Goal: Task Accomplishment & Management: Manage account settings

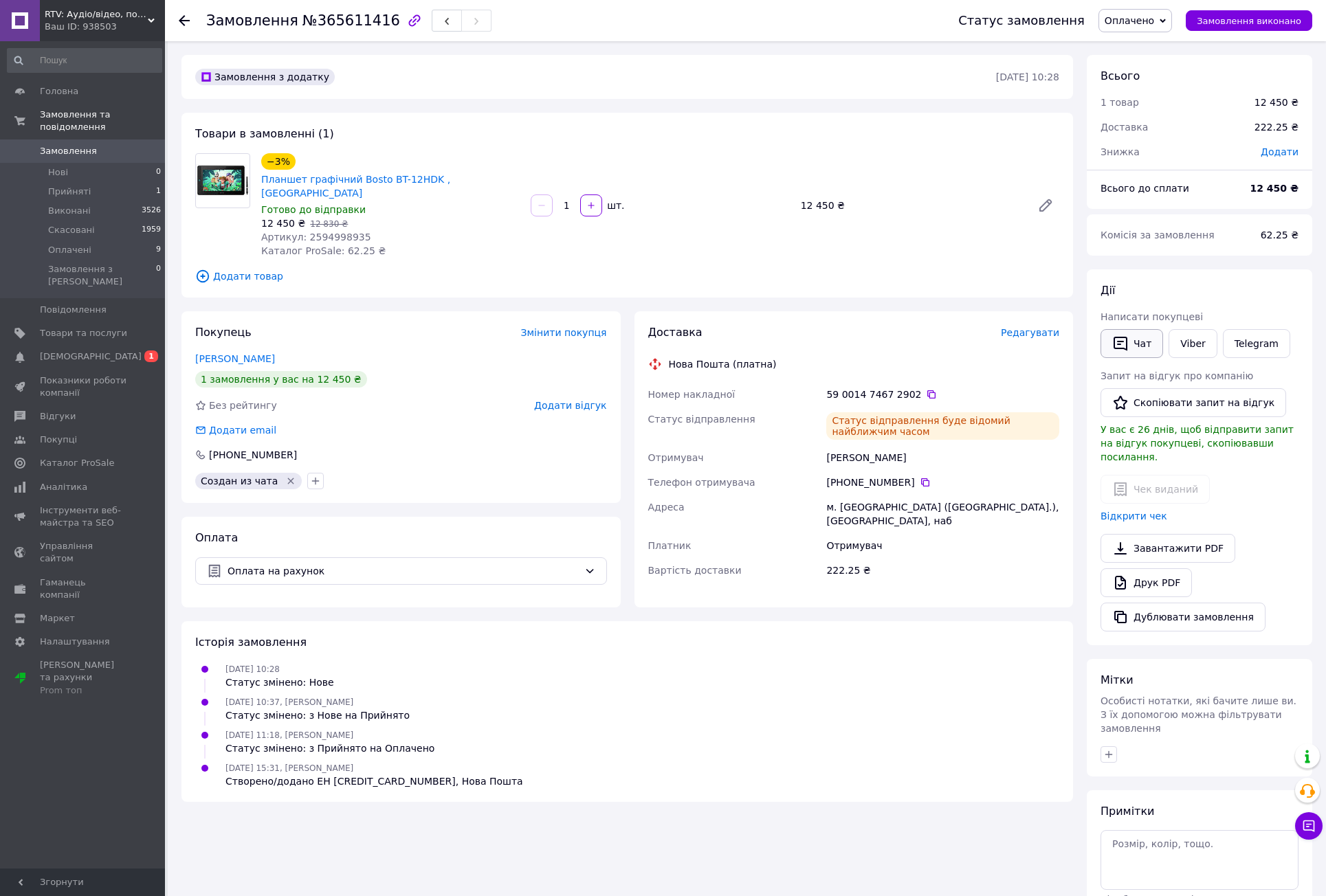
click at [1135, 345] on button "Чат" at bounding box center [1131, 343] width 62 height 29
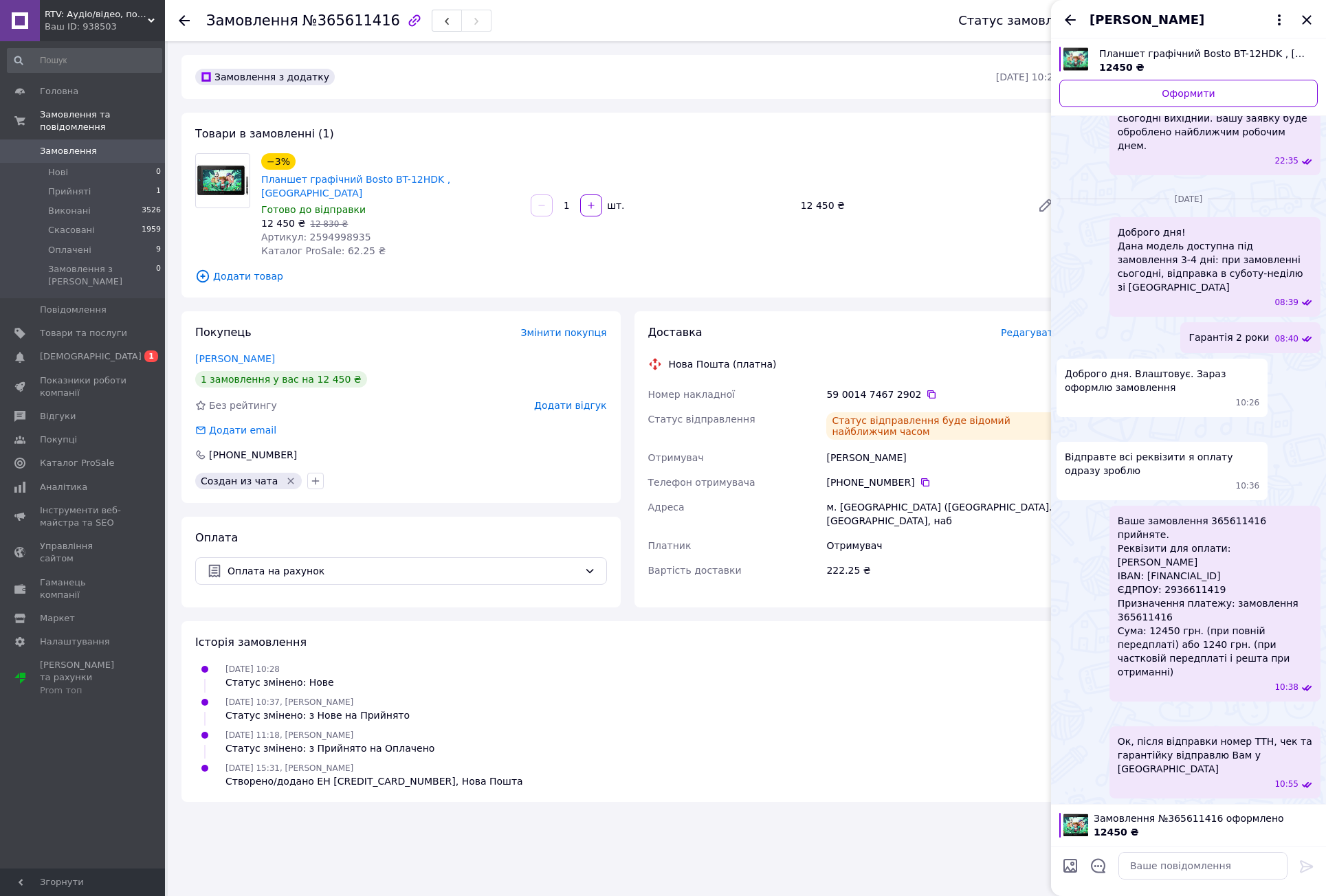
scroll to position [476, 0]
click at [1068, 709] on img at bounding box center [1062, 714] width 11 height 11
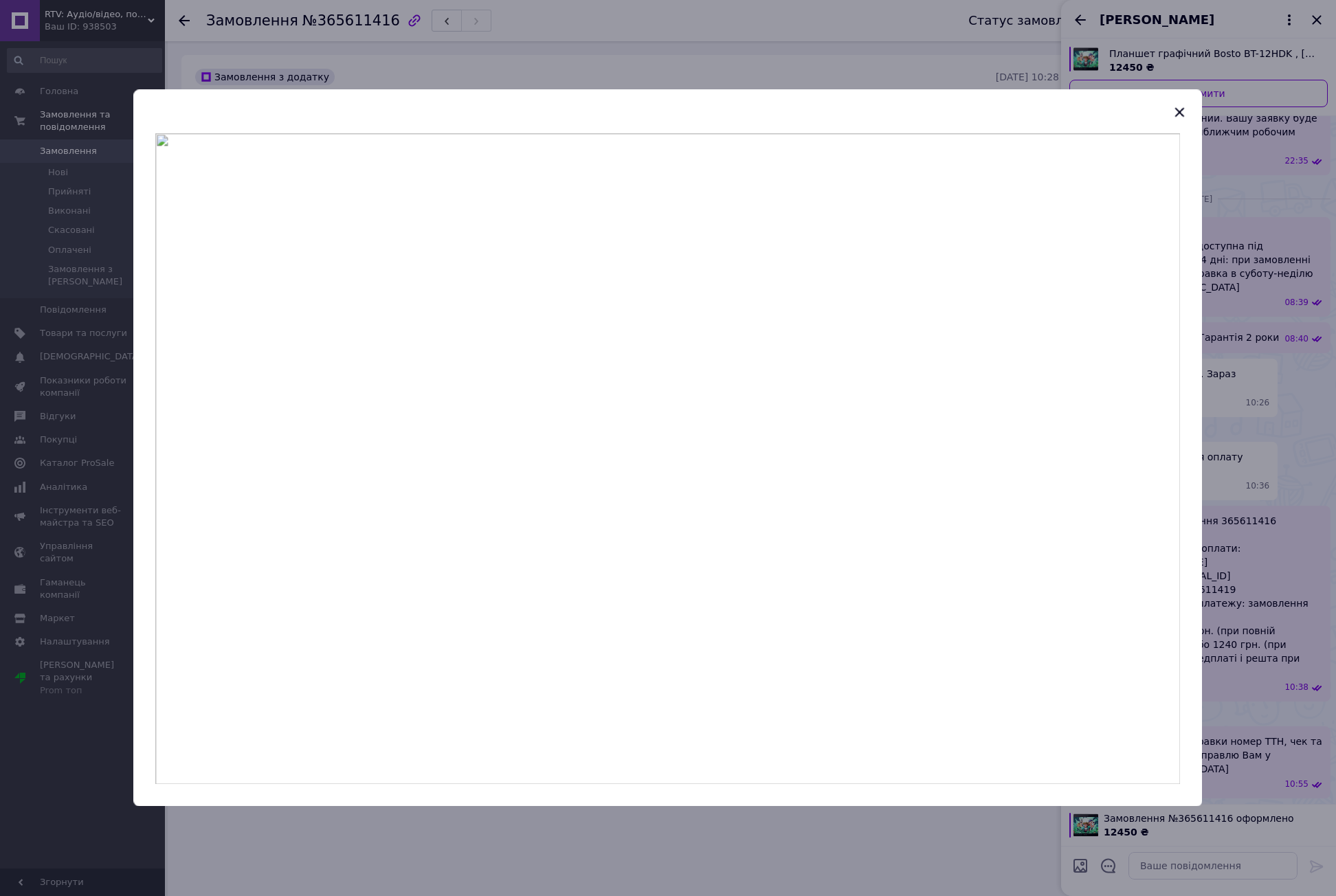
click at [807, 441] on img at bounding box center [668, 458] width 1025 height 651
click at [1183, 114] on icon "button" at bounding box center [1180, 112] width 17 height 17
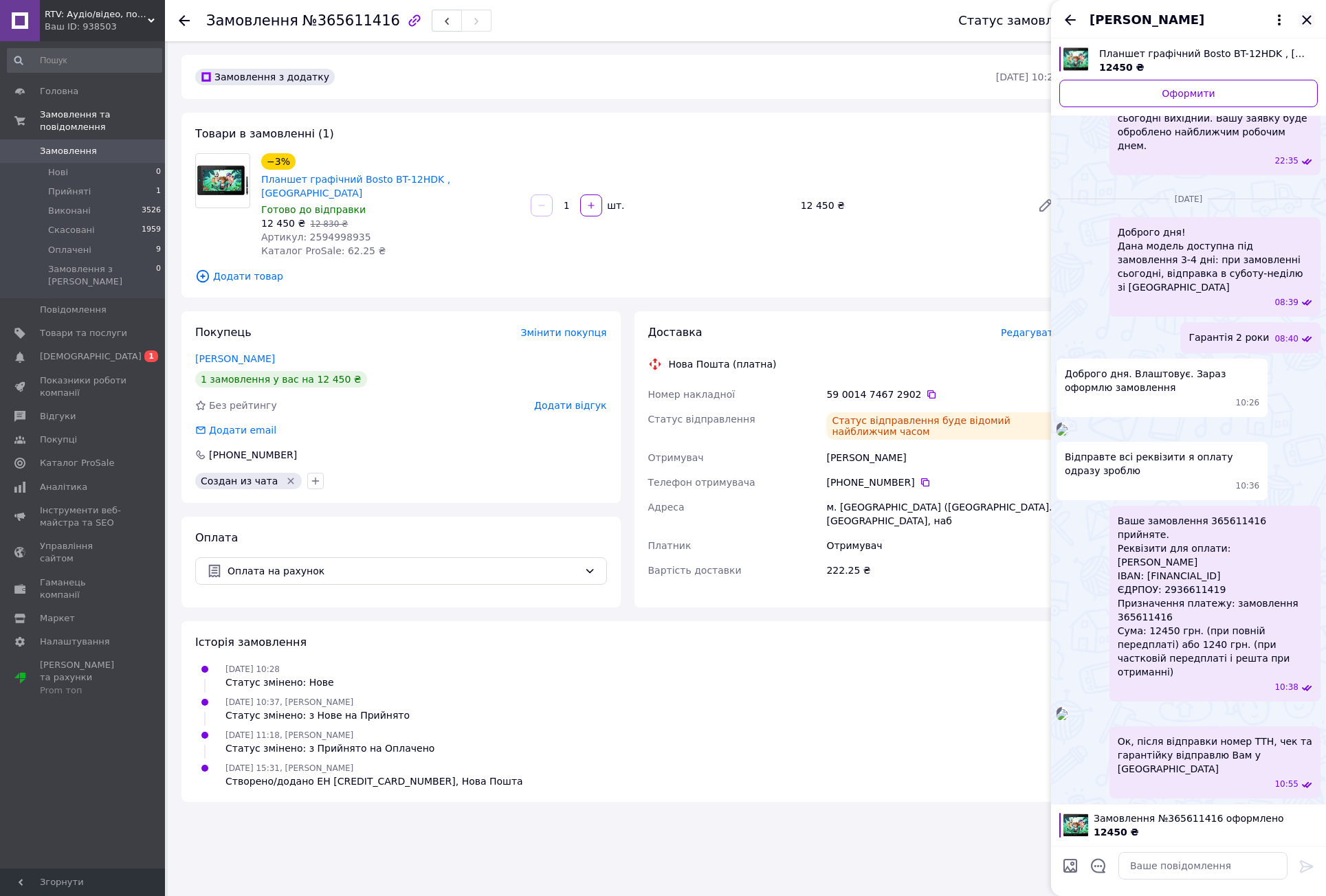
click at [1304, 18] on icon "Закрити" at bounding box center [1307, 20] width 17 height 17
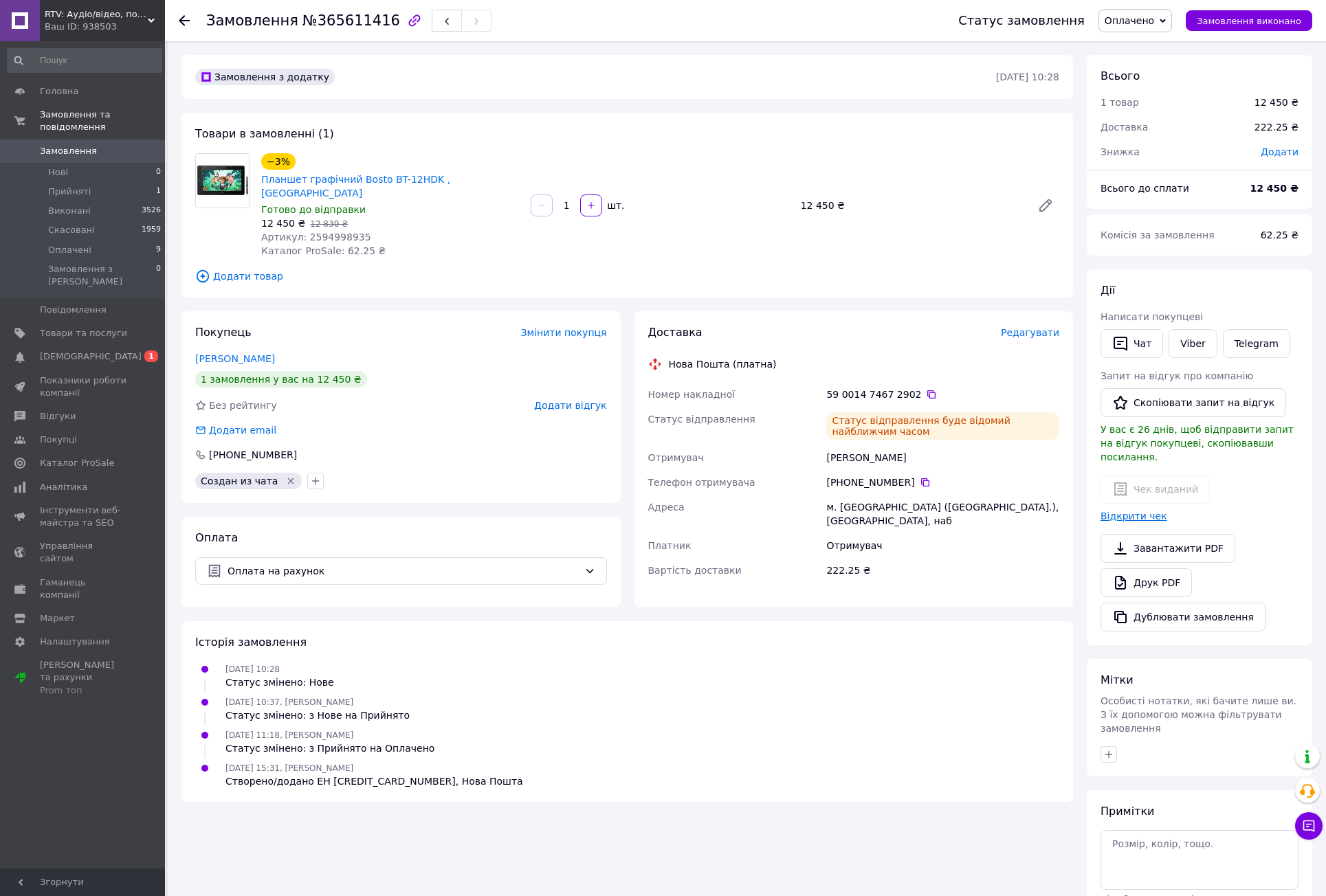
click at [1132, 510] on link "Відкрити чек" at bounding box center [1134, 516] width 67 height 11
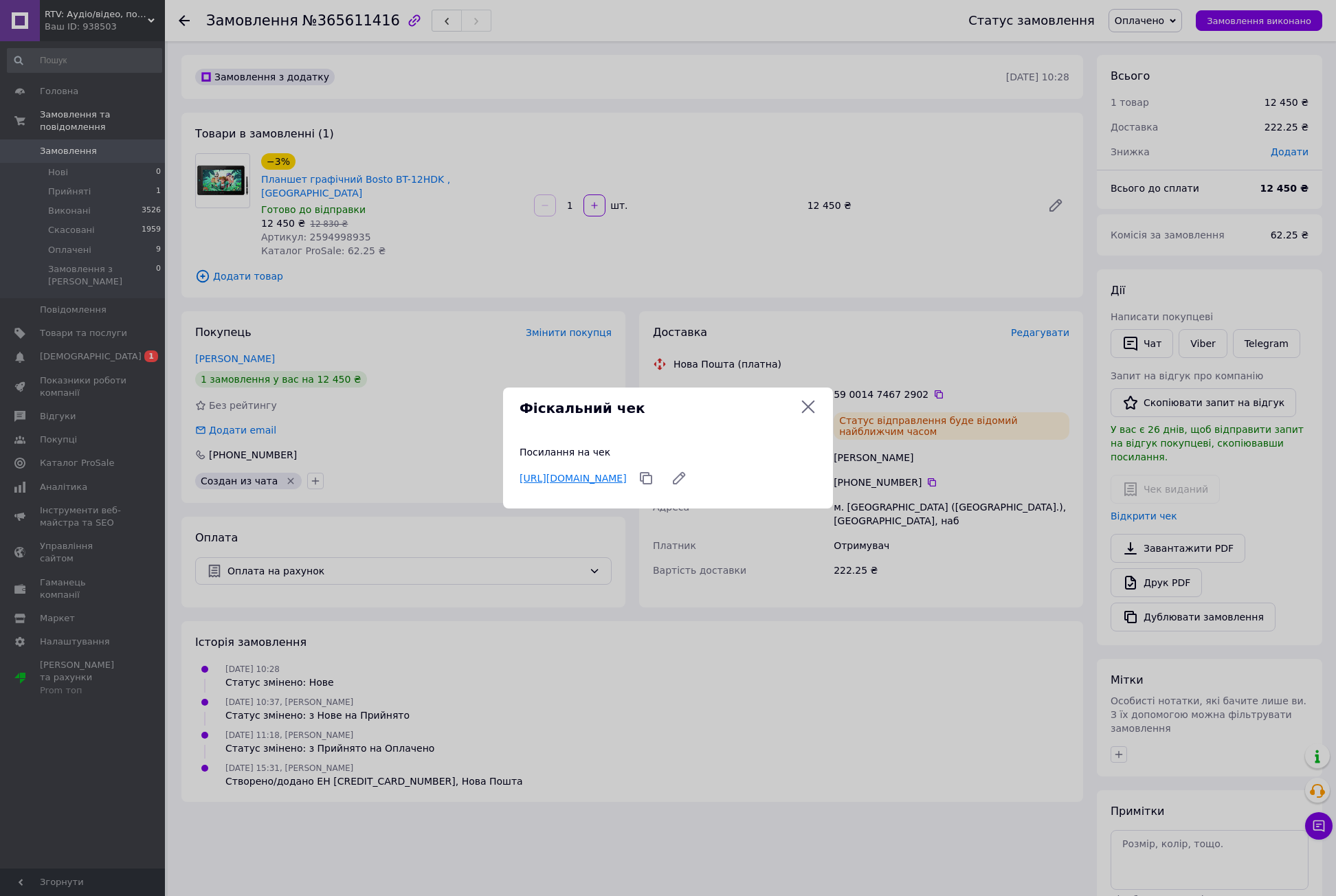
click at [627, 473] on link "https://check.checkbox.ua/5b6b7fff-3c49-41f4-ad37-02286dd054f9" at bounding box center [573, 479] width 107 height 11
click at [805, 409] on icon at bounding box center [809, 407] width 17 height 17
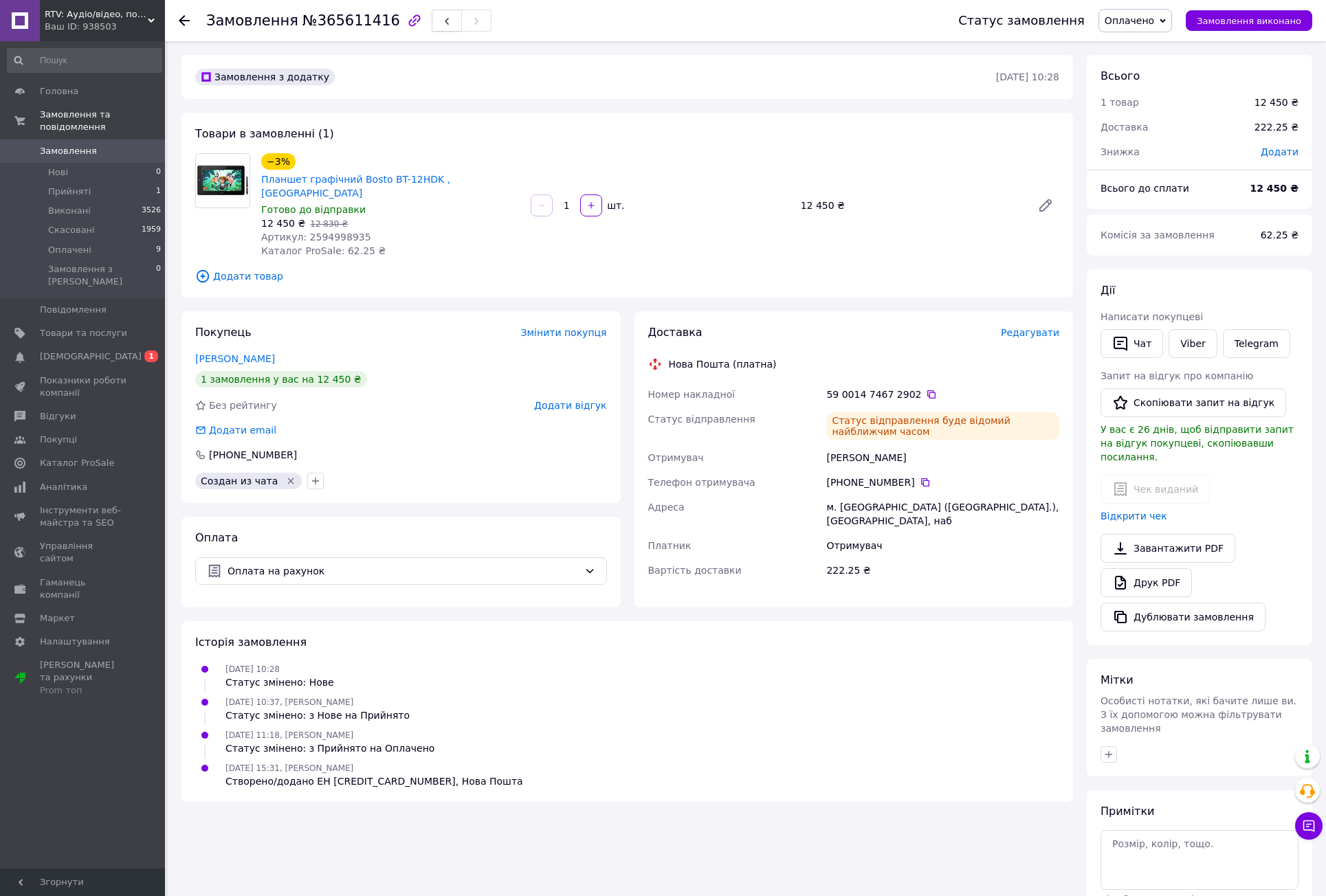
click at [431, 28] on button "button" at bounding box center [446, 20] width 30 height 22
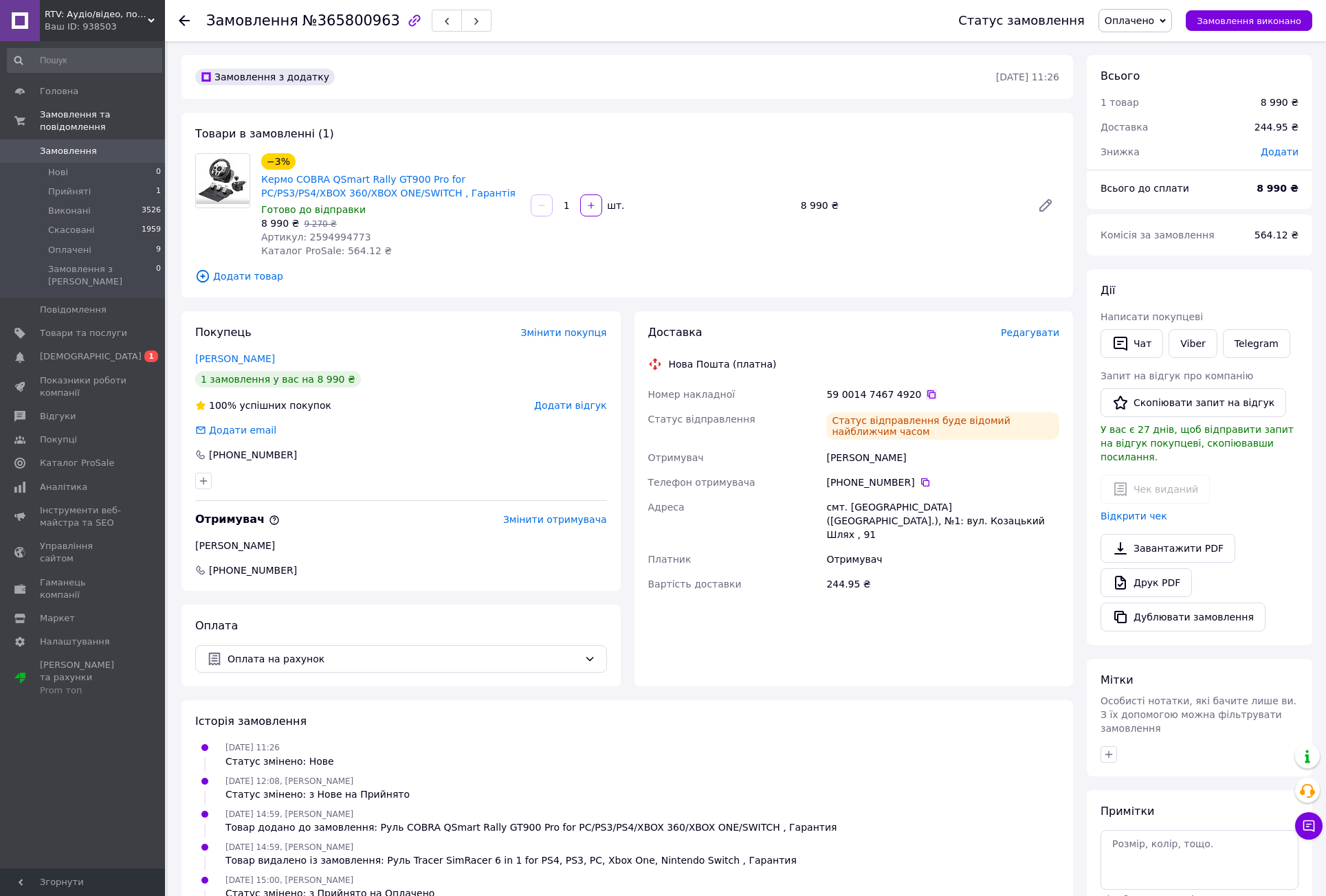
click at [927, 392] on icon at bounding box center [931, 394] width 8 height 8
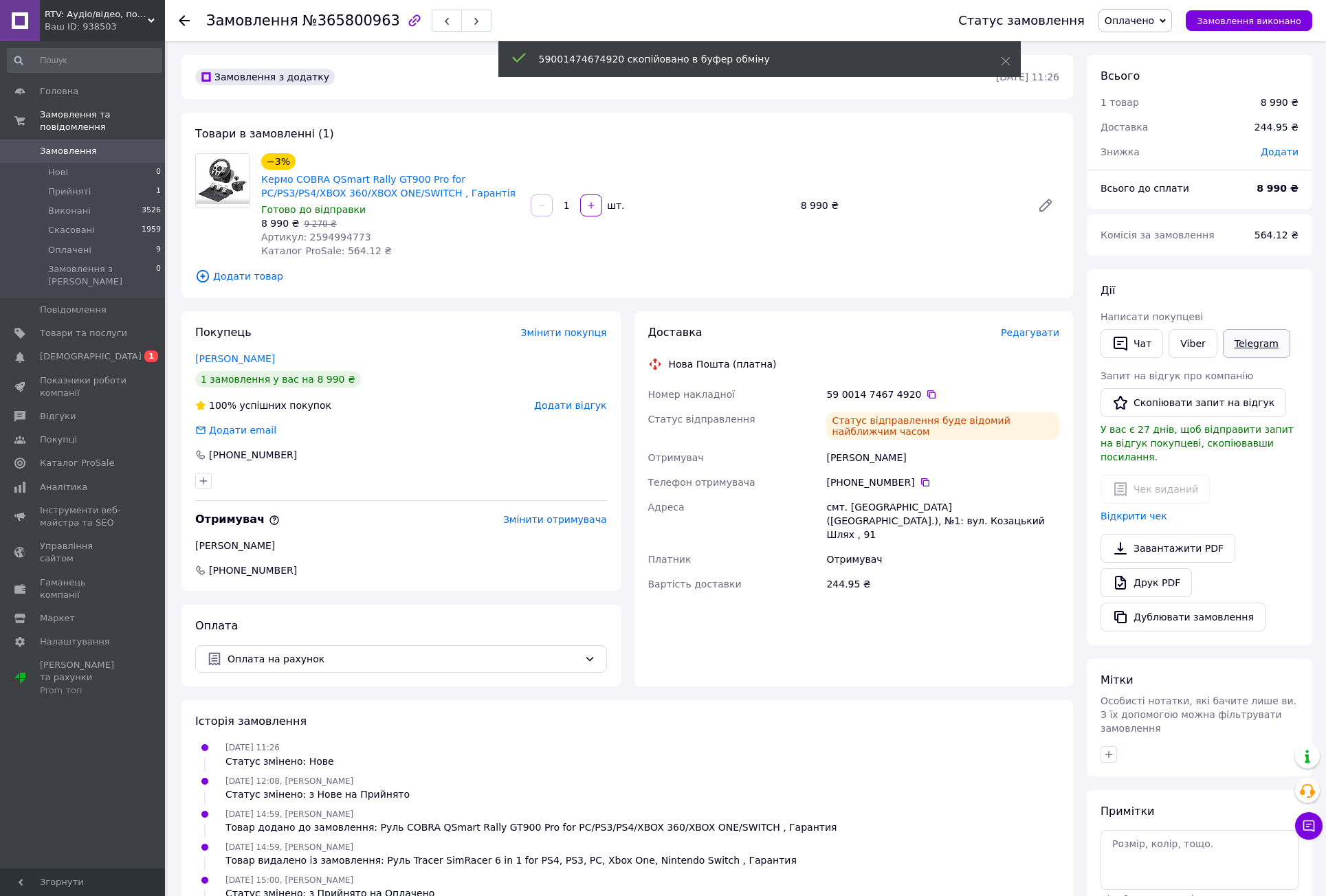
click at [1238, 340] on link "Telegram" at bounding box center [1257, 343] width 67 height 29
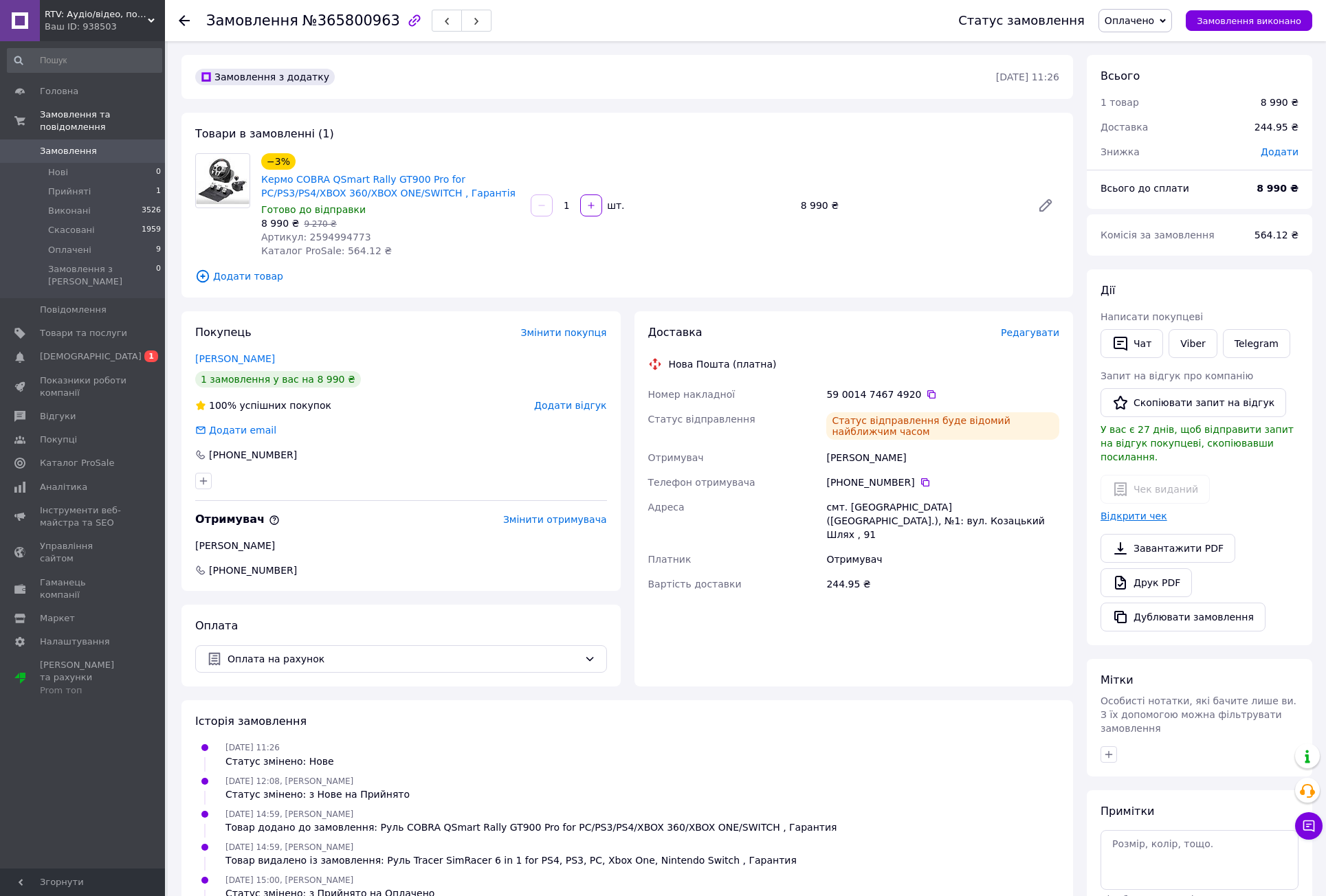
click at [1125, 510] on link "Відкрити чек" at bounding box center [1134, 516] width 67 height 11
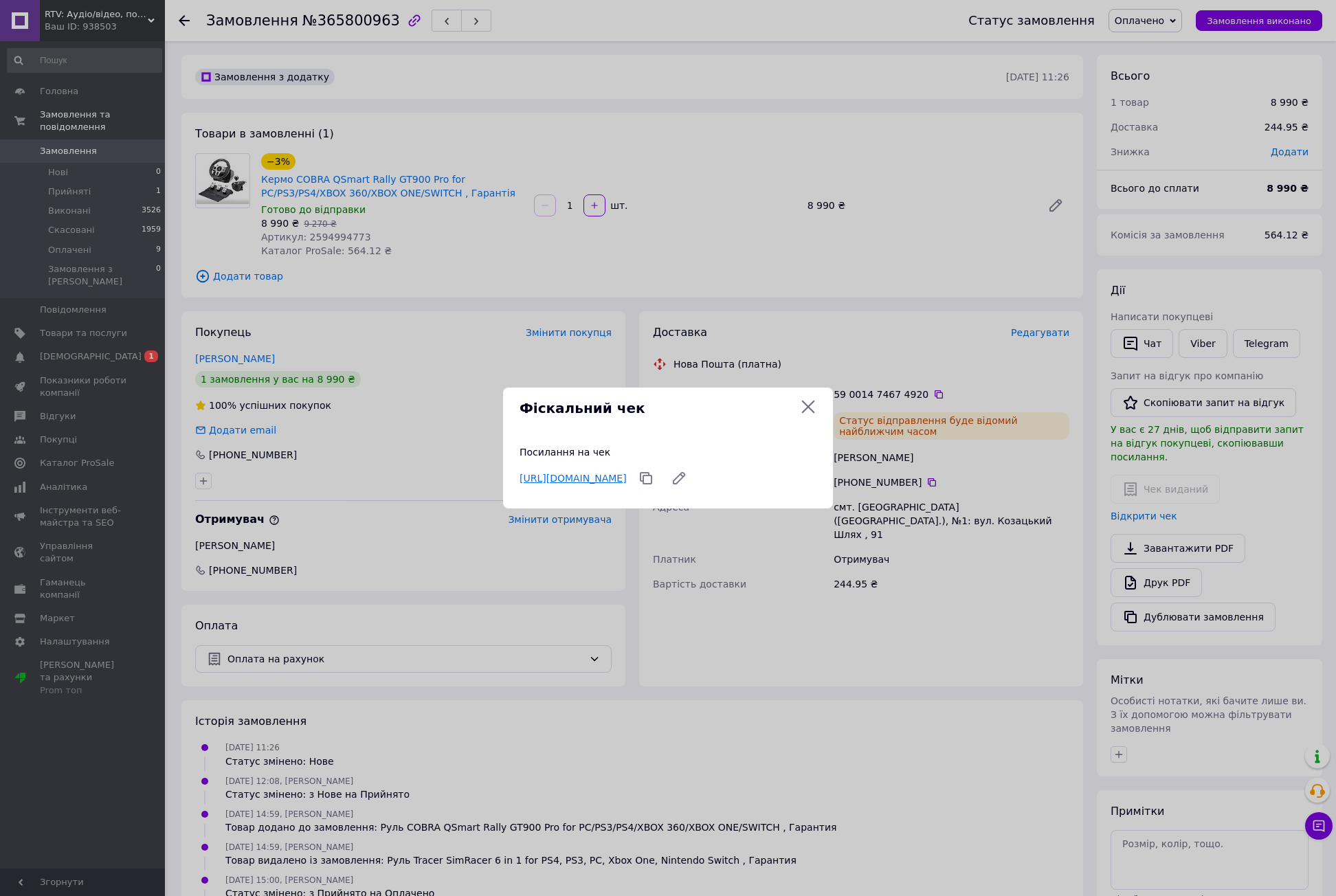
click at [627, 475] on link "[URL][DOMAIN_NAME]" at bounding box center [573, 479] width 107 height 11
click at [810, 402] on icon at bounding box center [809, 407] width 17 height 17
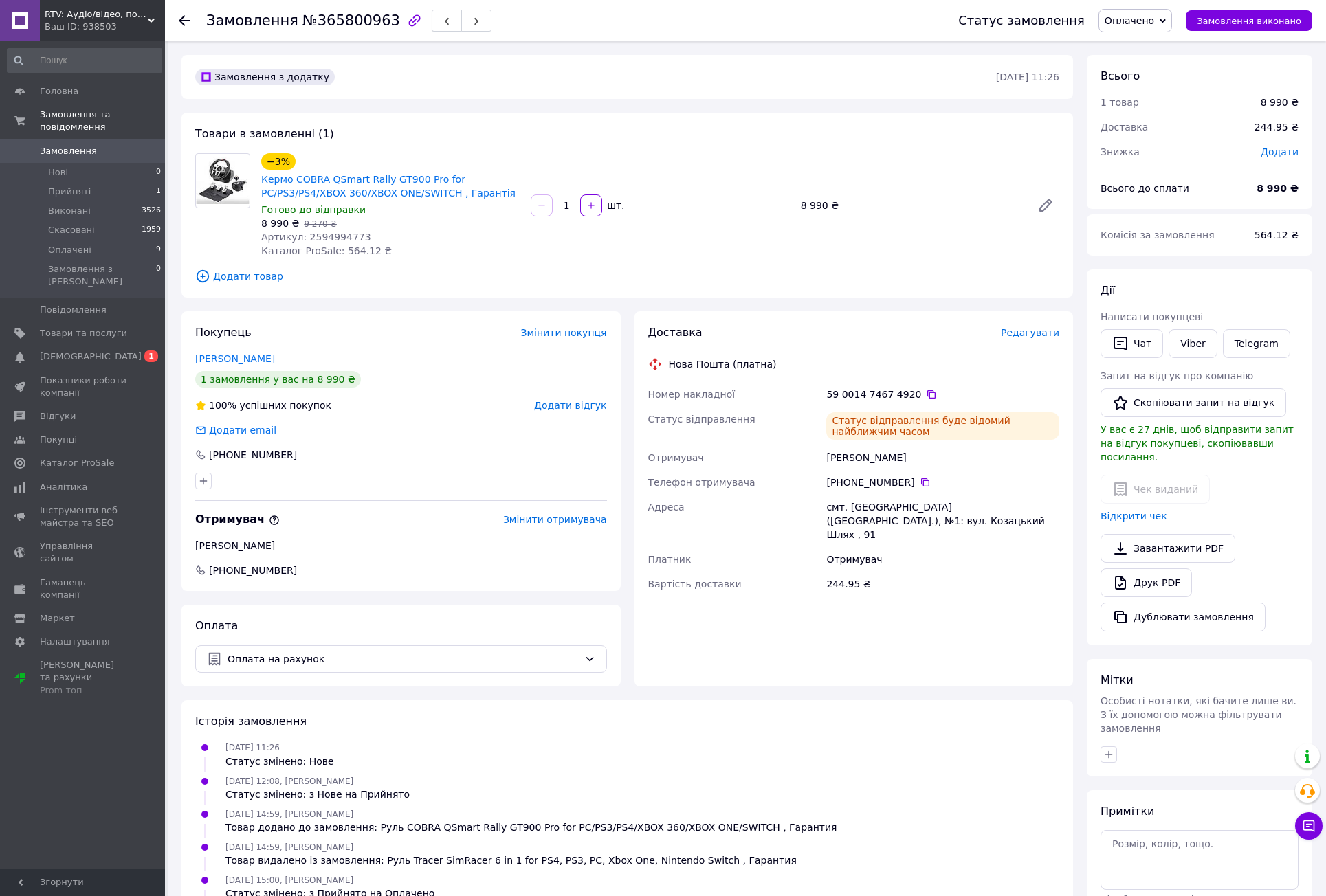
click at [431, 13] on button "button" at bounding box center [446, 20] width 30 height 22
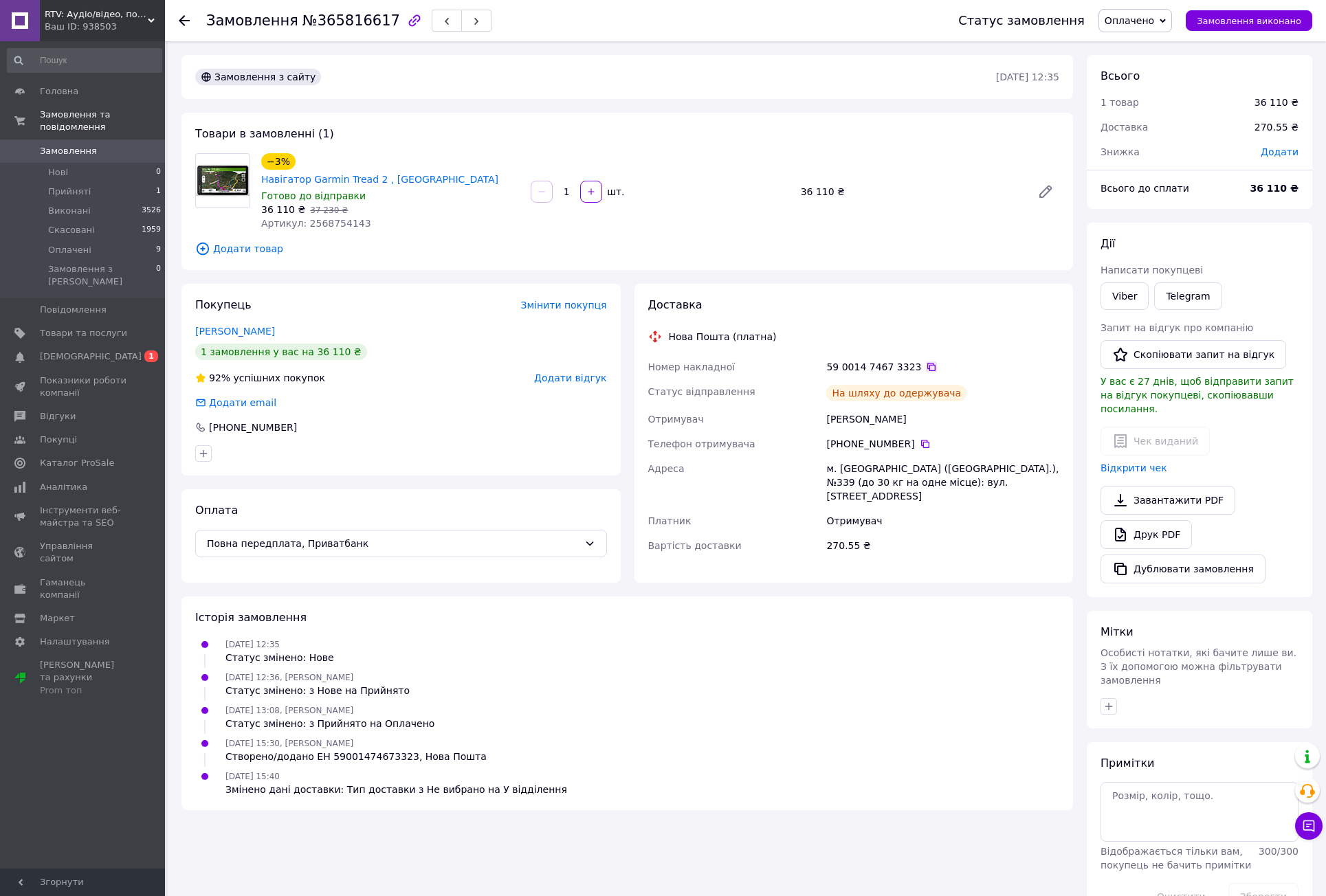
click at [926, 361] on icon at bounding box center [932, 367] width 11 height 11
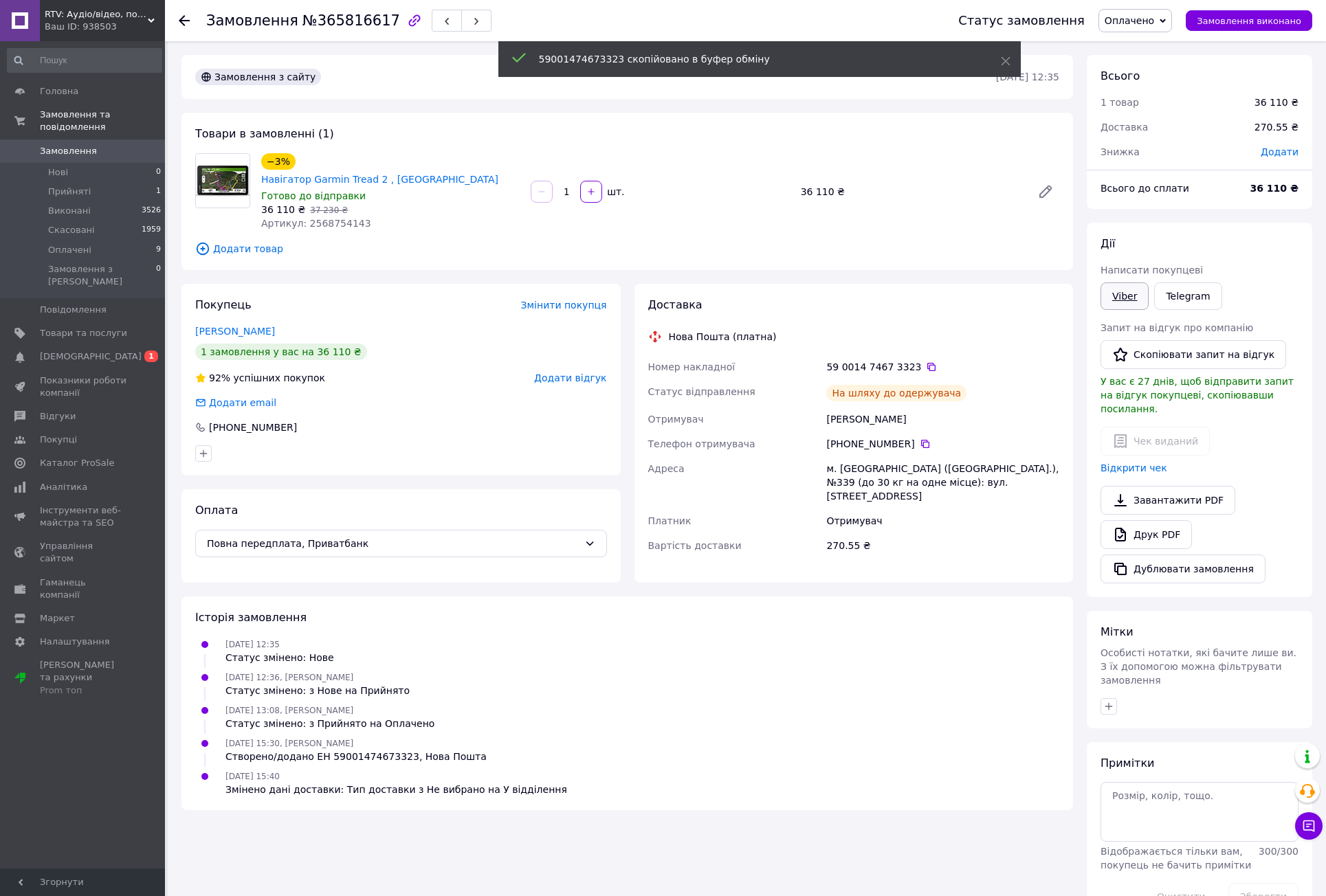
click at [1129, 295] on link "Viber" at bounding box center [1125, 296] width 48 height 28
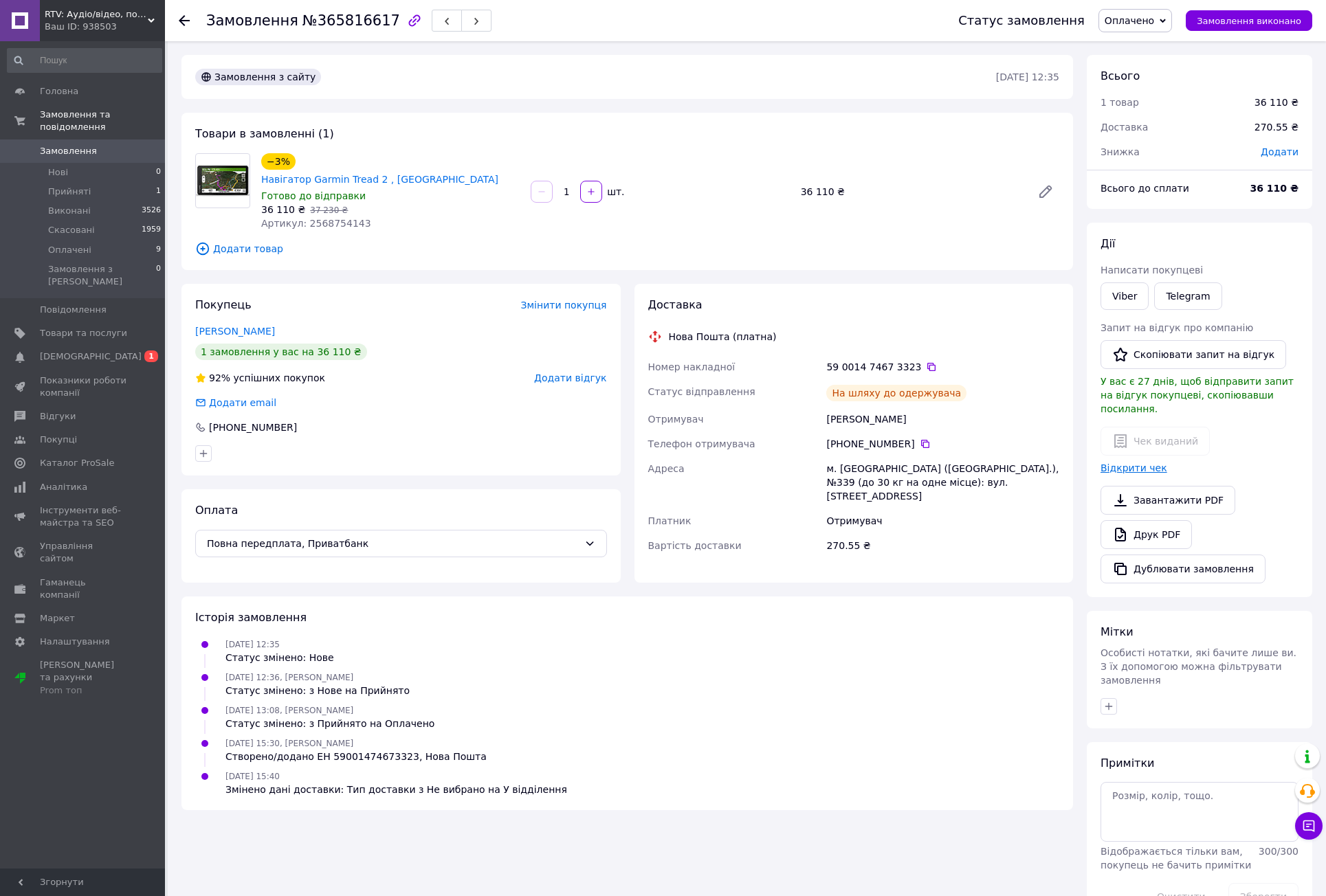
click at [1137, 463] on link "Відкрити чек" at bounding box center [1134, 468] width 67 height 11
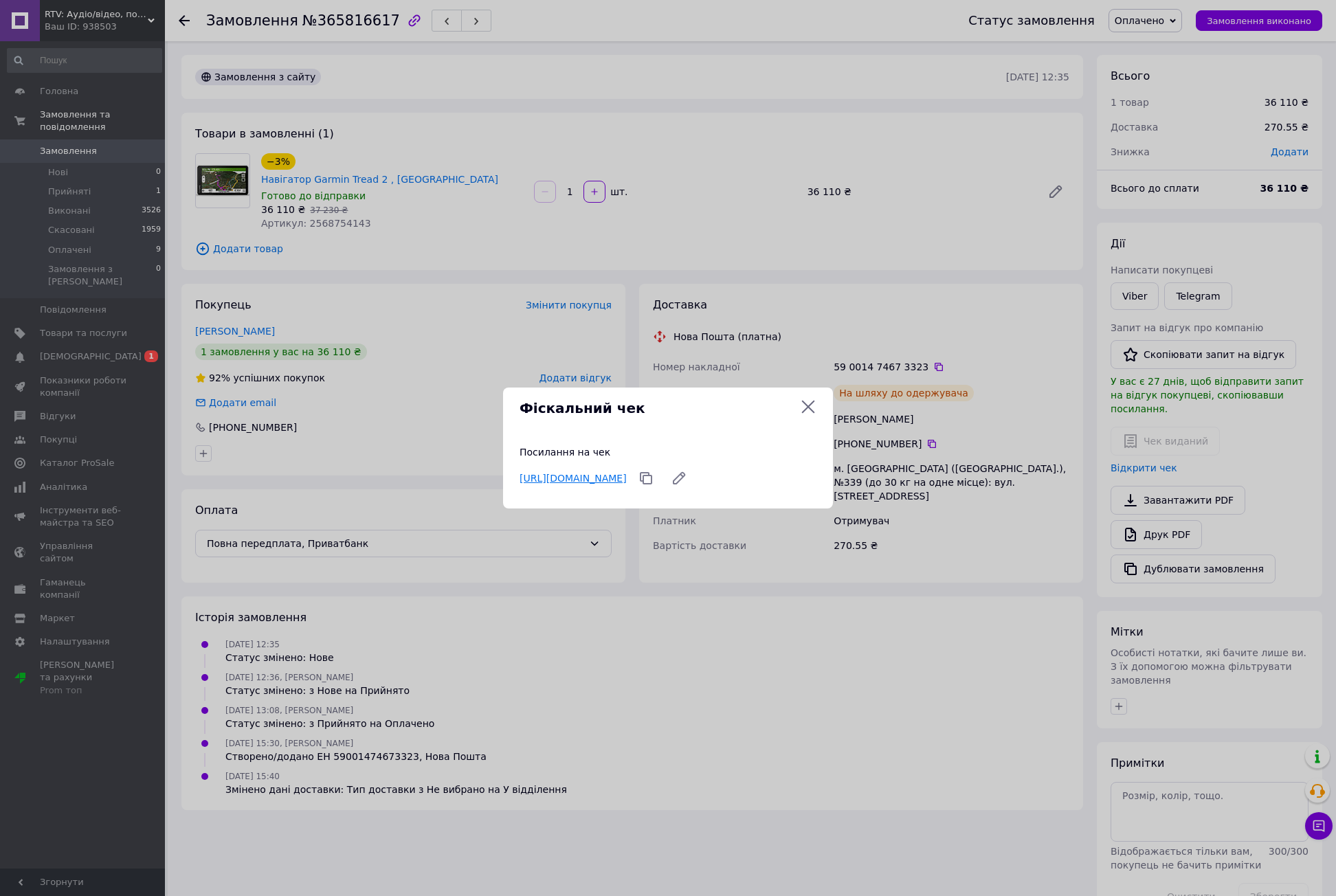
click at [627, 473] on link "[URL][DOMAIN_NAME]" at bounding box center [573, 479] width 107 height 11
click at [367, 161] on div "Фіскальний чек Посилання на чек [URL][DOMAIN_NAME]" at bounding box center [668, 448] width 1336 height 896
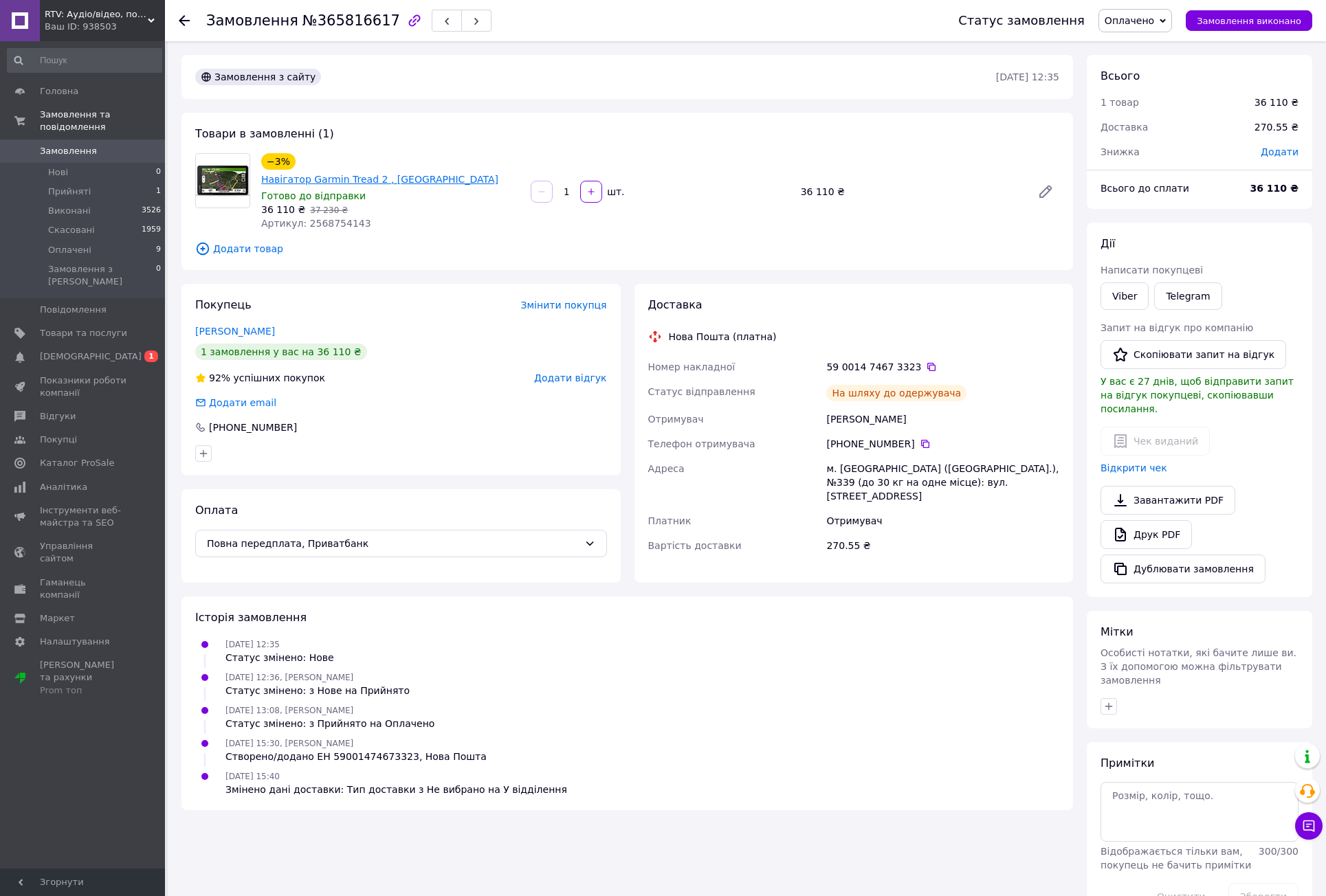
click at [374, 174] on link "Навігатор Garmin Tread 2 , [GEOGRAPHIC_DATA]" at bounding box center [379, 180] width 238 height 11
click at [431, 14] on button "button" at bounding box center [446, 20] width 30 height 22
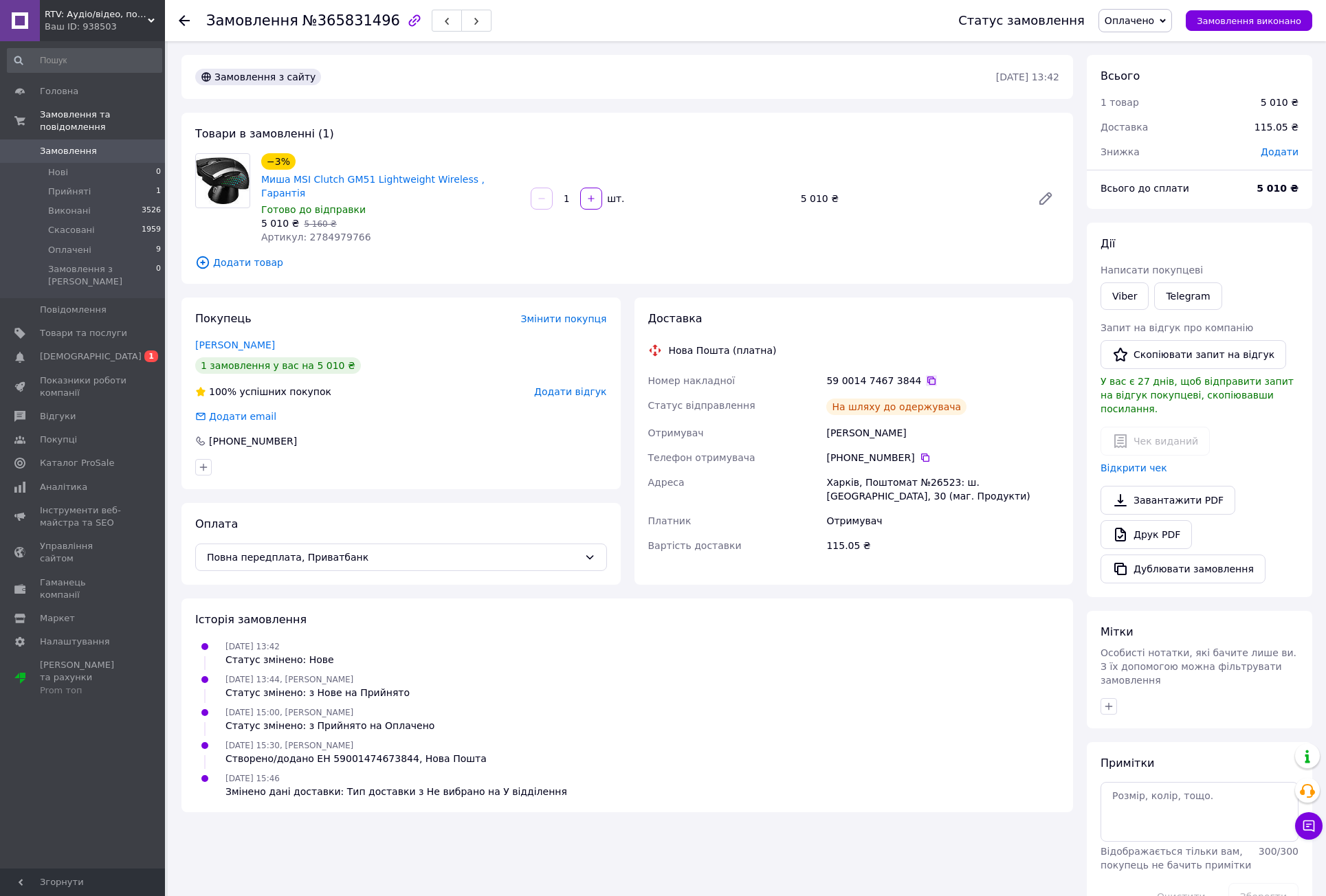
click at [927, 376] on icon at bounding box center [931, 380] width 8 height 8
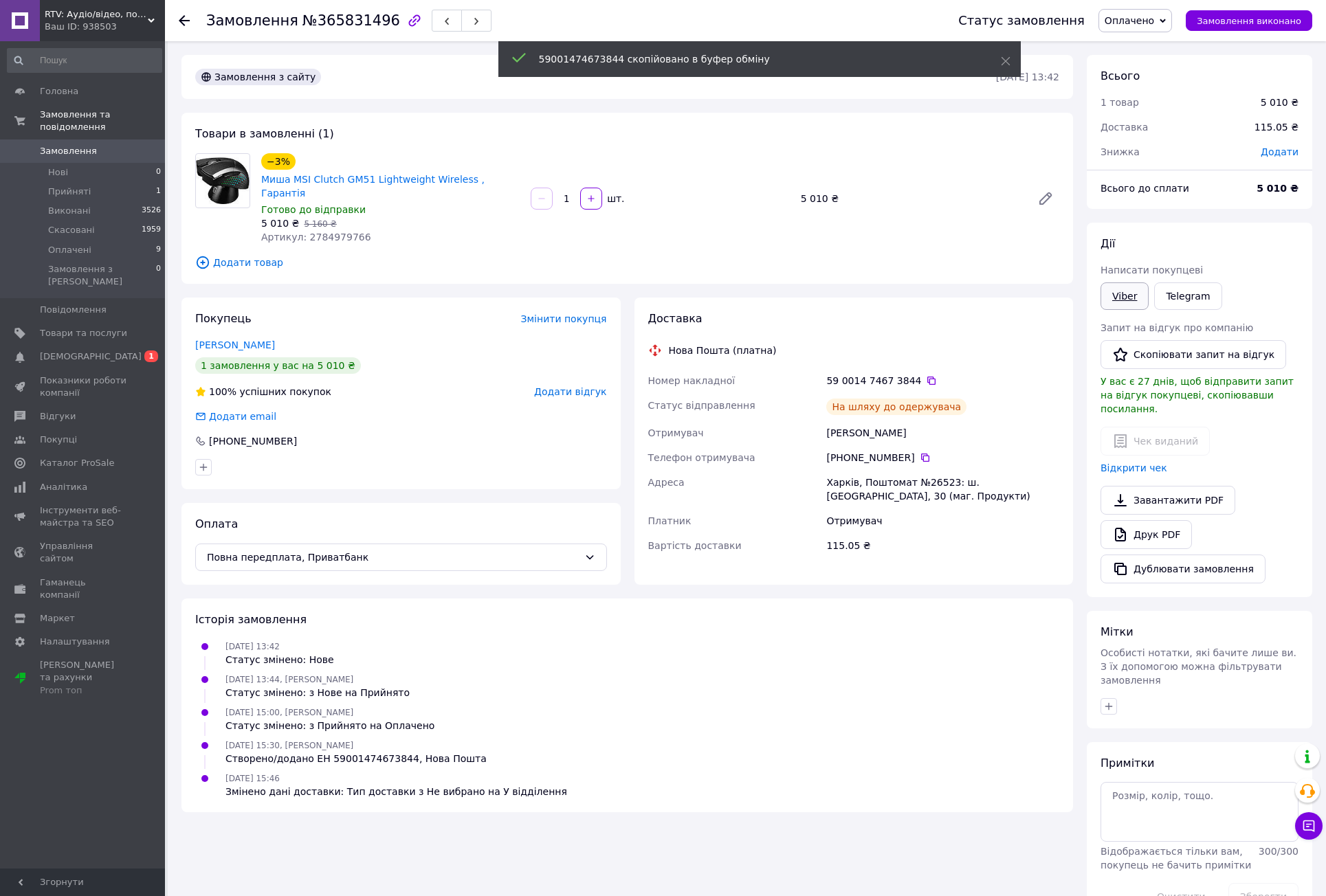
click at [1128, 290] on link "Viber" at bounding box center [1125, 296] width 48 height 28
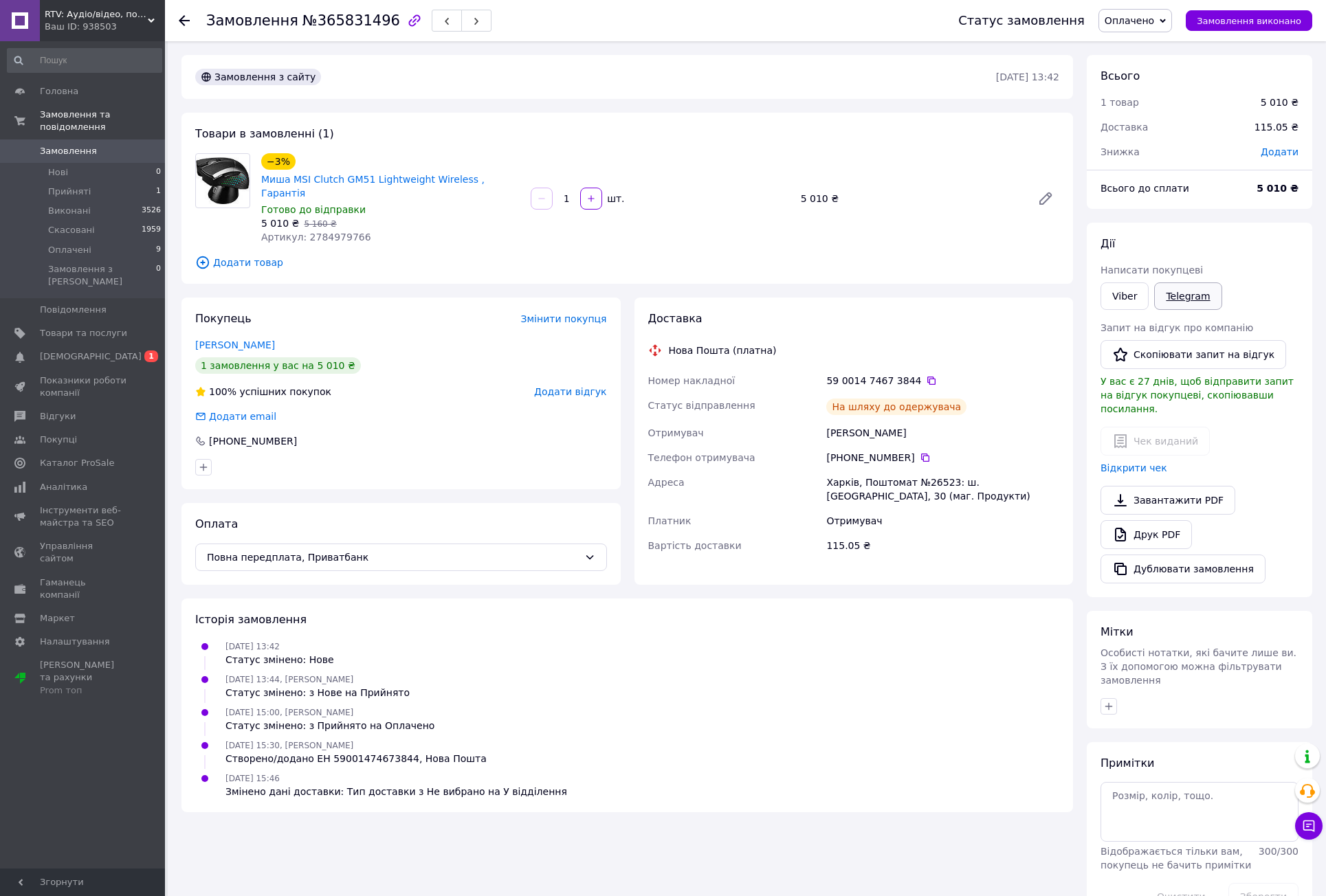
click at [1185, 292] on link "Telegram" at bounding box center [1188, 296] width 67 height 28
click at [1144, 463] on link "Відкрити чек" at bounding box center [1134, 468] width 67 height 11
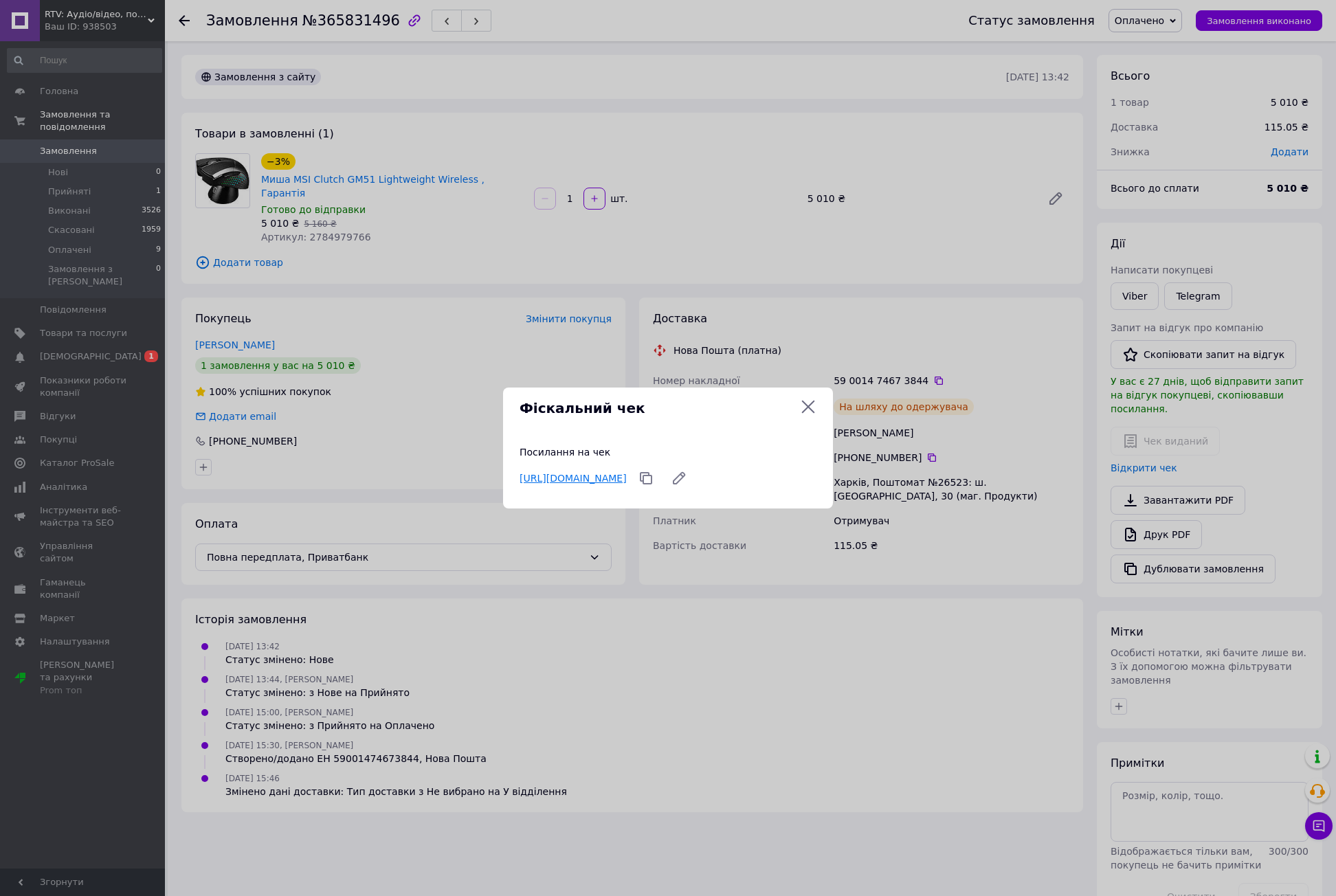
click at [627, 473] on link "https://check.checkbox.ua/467ceea7-4f0c-4274-ab66-d73d033fe607" at bounding box center [573, 479] width 107 height 11
click at [609, 237] on div "Фіскальний чек Посилання на чек https://check.checkbox.ua/467ceea7-4f0c-4274-ab…" at bounding box center [668, 448] width 1336 height 896
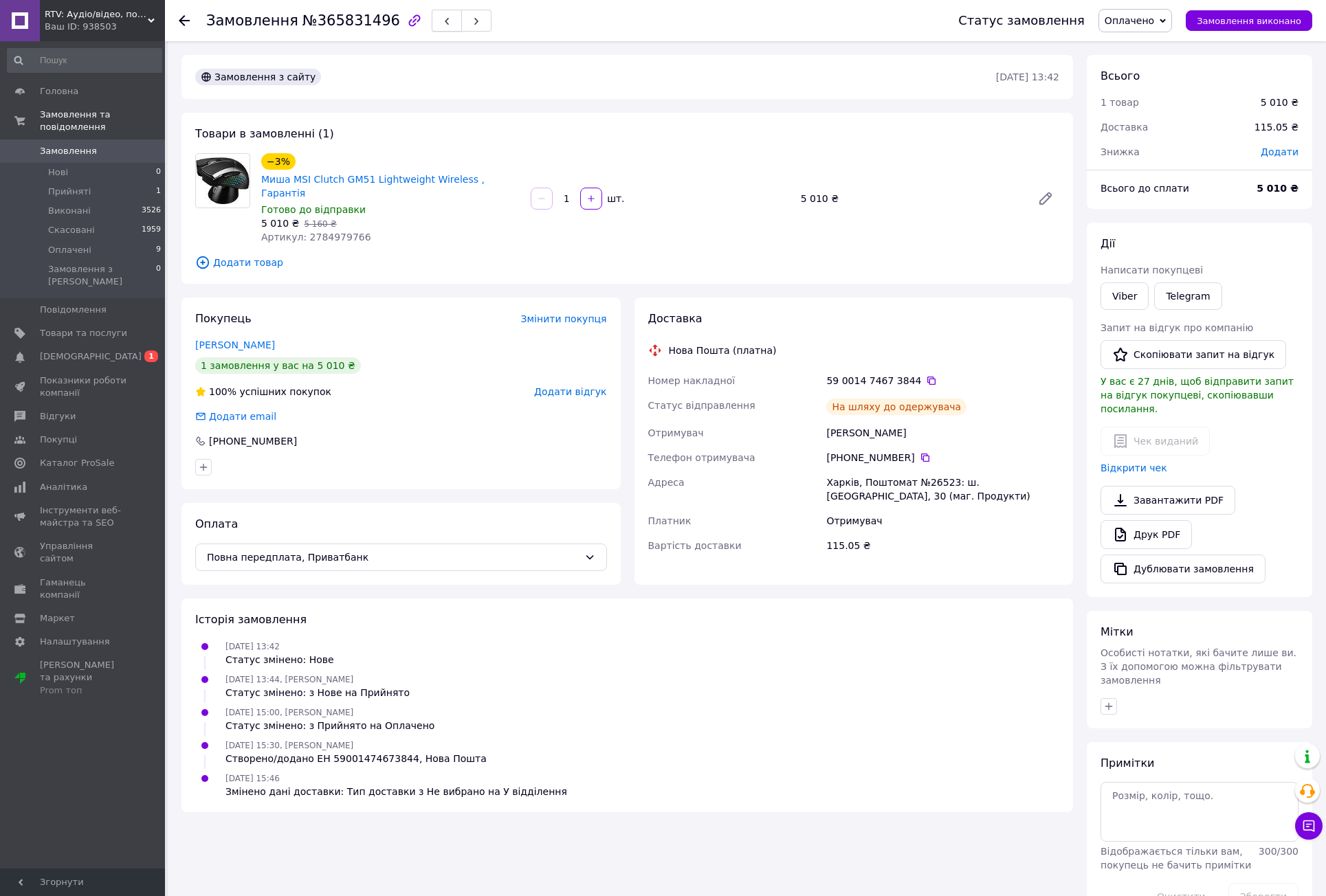
click at [443, 21] on icon "button" at bounding box center [446, 20] width 8 height 8
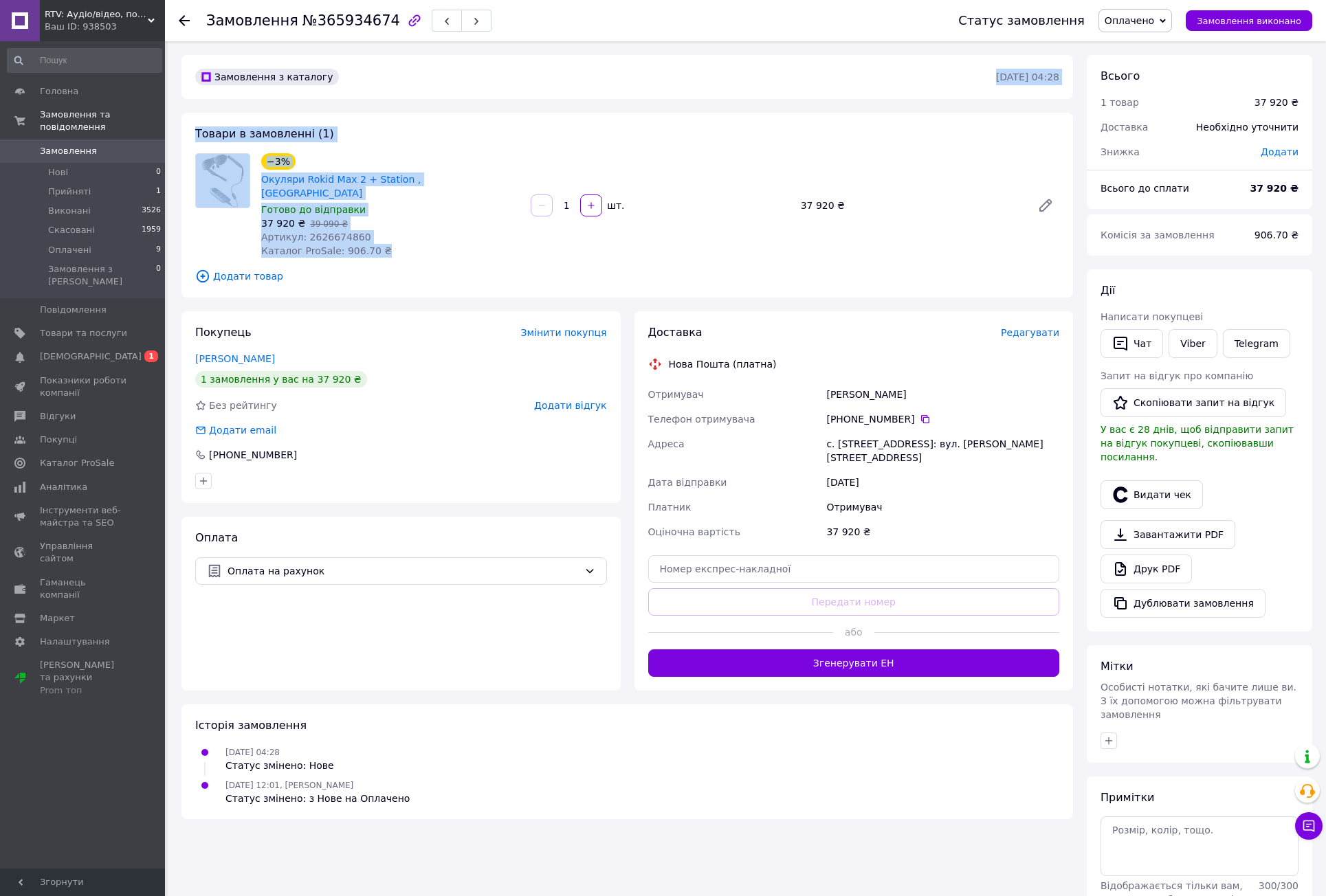
click at [444, 220] on div "Замовлення з каталогу 10.10.2025 • 04:28 Товари в замовленні (1) −3% Окуляри Ro…" at bounding box center [627, 507] width 906 height 903
click at [449, 216] on div "37 920 ₴   39 090 ₴" at bounding box center [390, 223] width 258 height 14
click at [472, 77] on div "Замовлення з каталогу" at bounding box center [595, 77] width 804 height 22
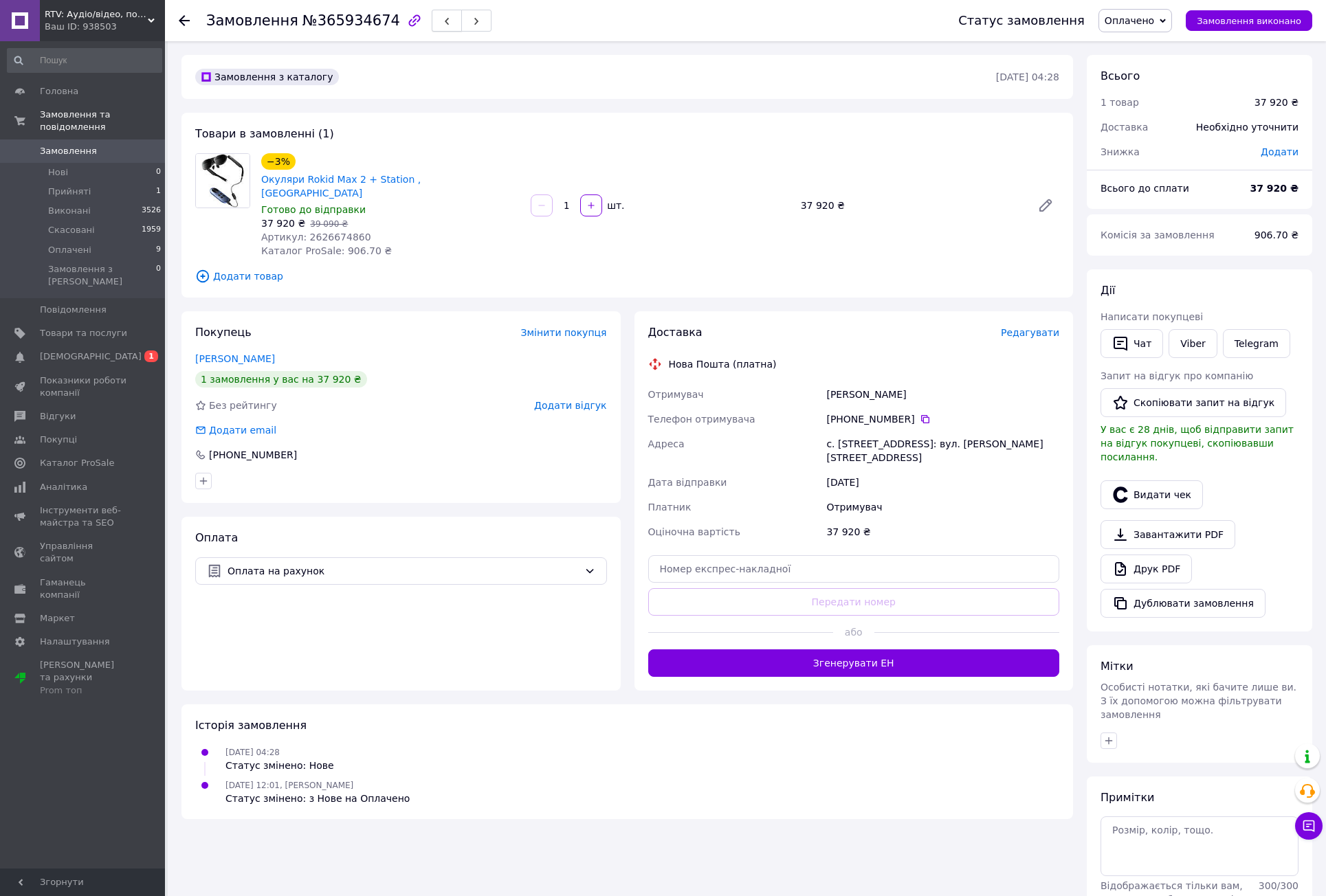
click at [443, 22] on icon "button" at bounding box center [446, 20] width 8 height 8
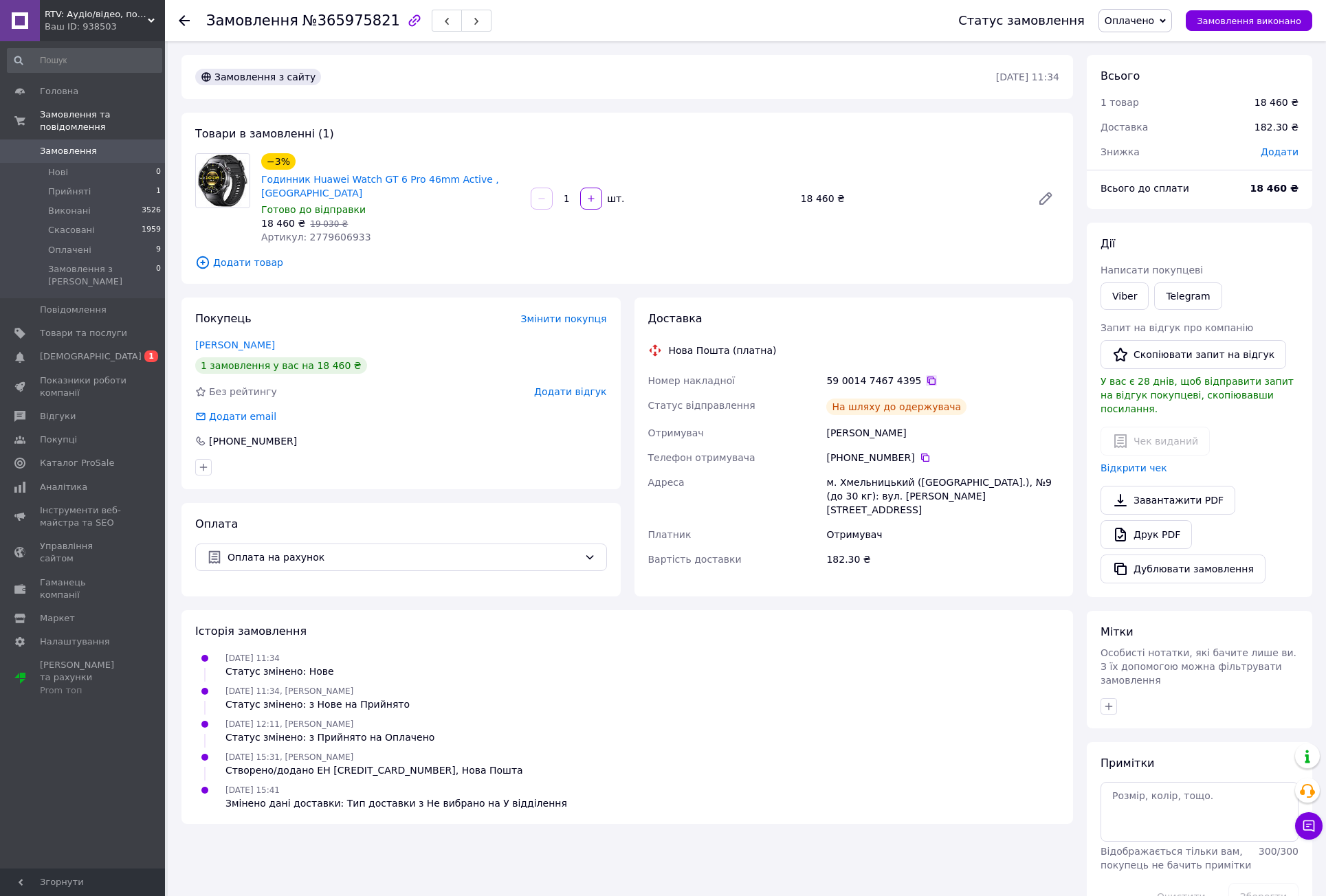
click at [926, 375] on icon at bounding box center [932, 381] width 11 height 11
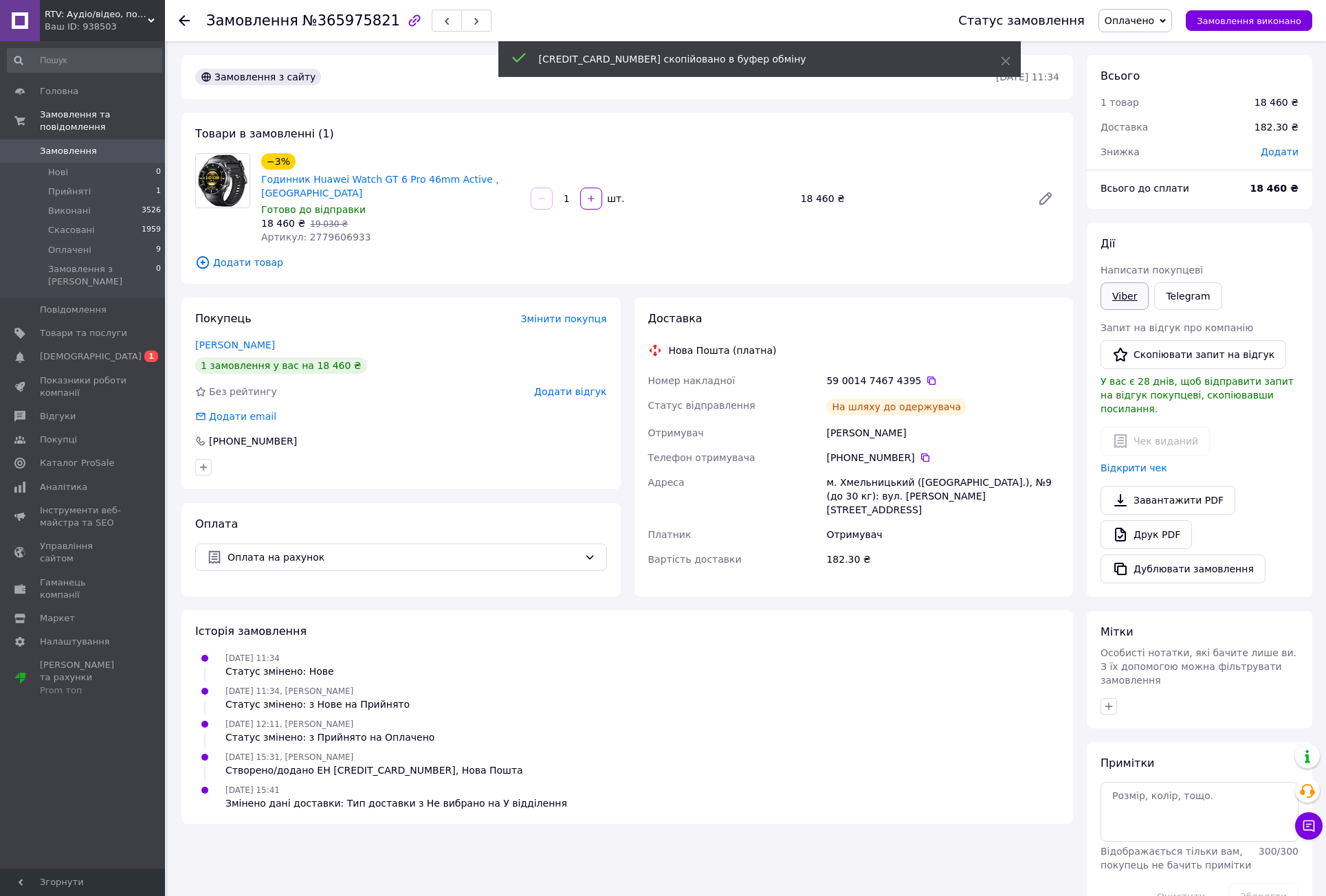
click at [1140, 296] on link "Viber" at bounding box center [1125, 296] width 48 height 28
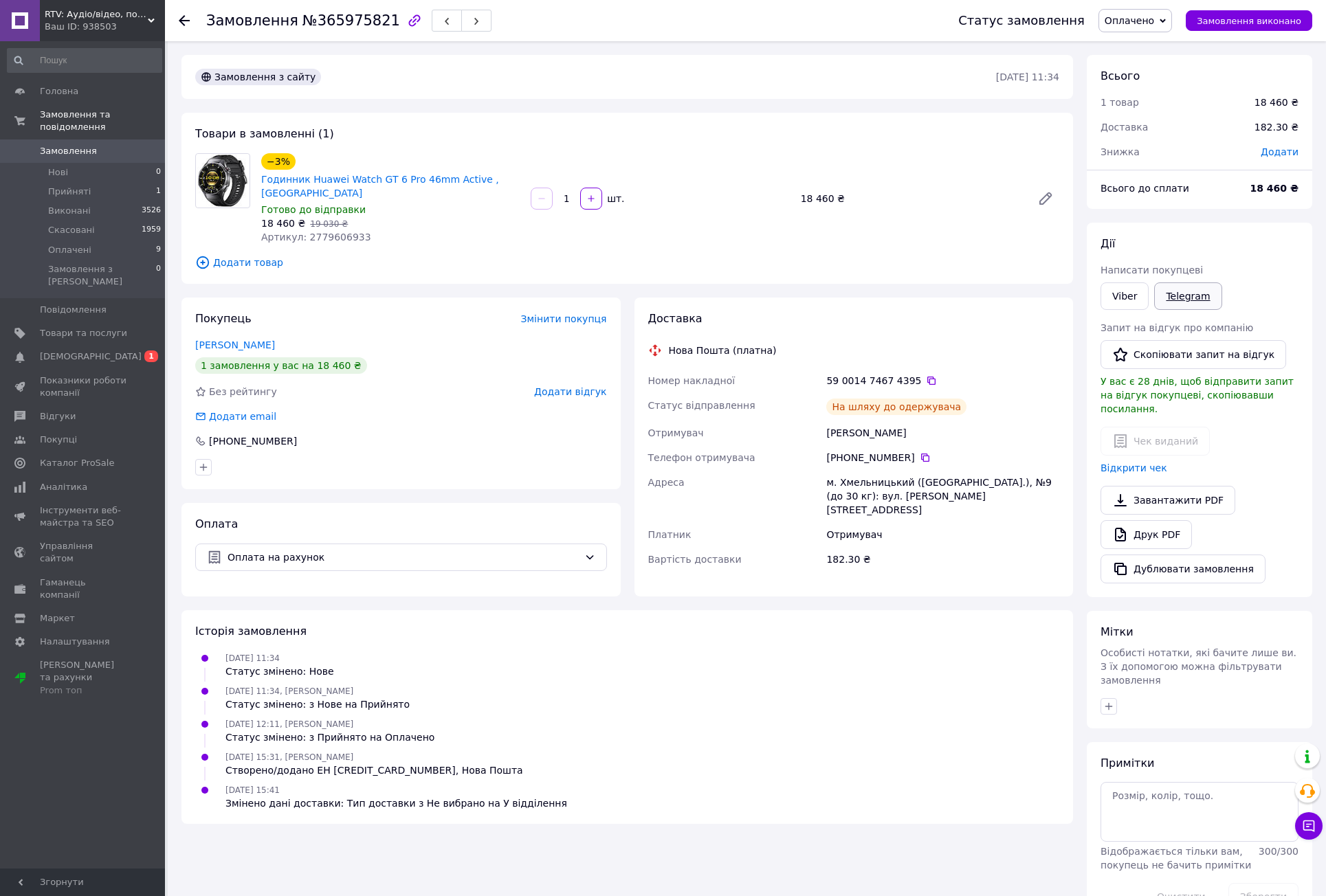
click at [1175, 294] on link "Telegram" at bounding box center [1188, 296] width 67 height 28
click at [1145, 463] on link "Відкрити чек" at bounding box center [1134, 468] width 67 height 11
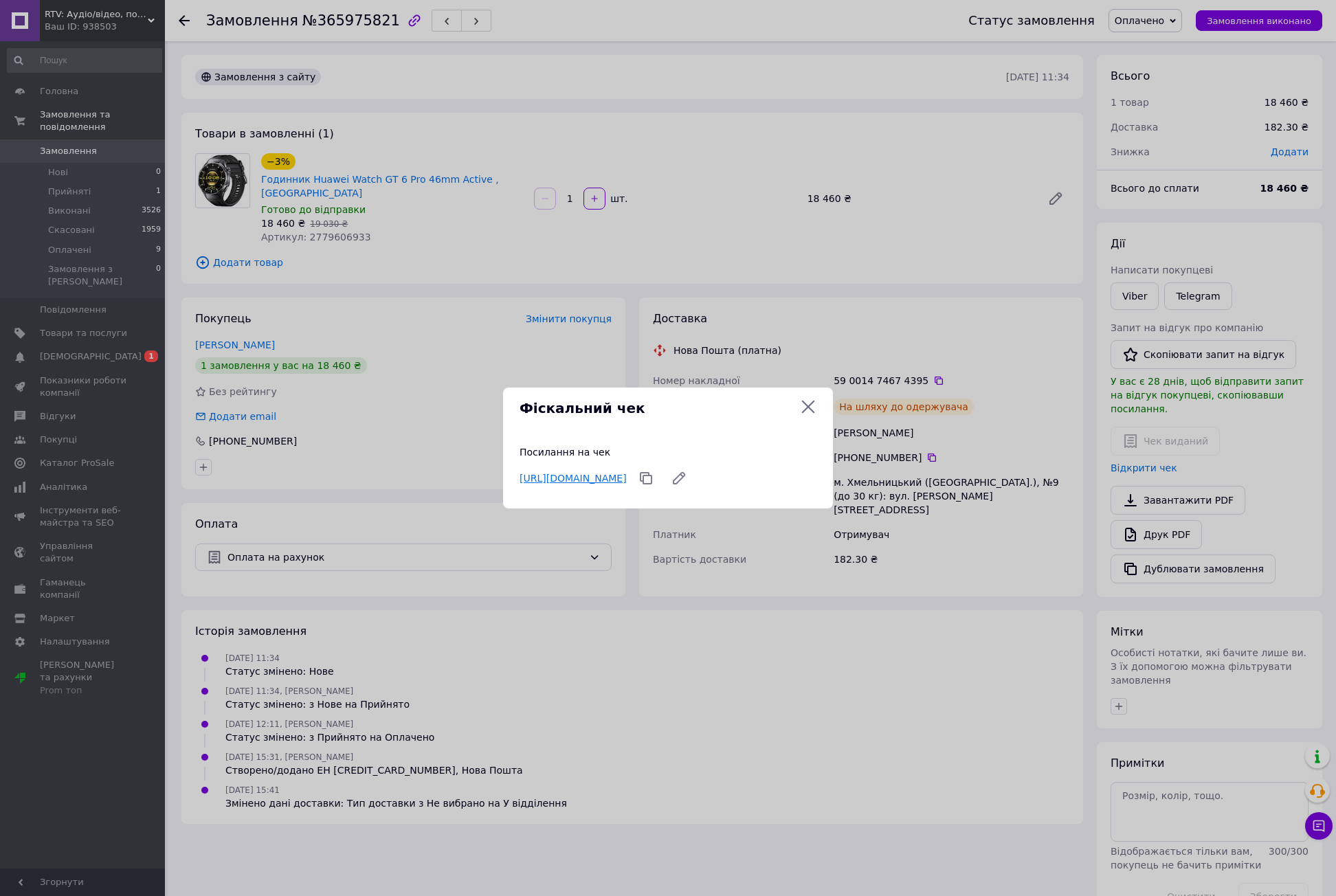
click at [613, 473] on link "https://check.checkbox.ua/a6b50fa8-7d7d-48a0-a00e-c40ff8a61ff1" at bounding box center [573, 479] width 107 height 11
